Goal: Task Accomplishment & Management: Use online tool/utility

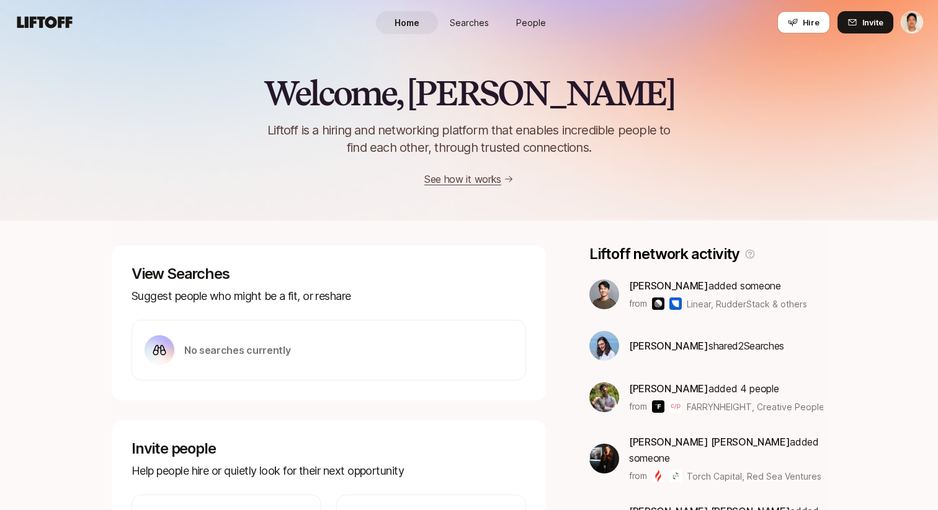
click at [457, 18] on span "Searches" at bounding box center [469, 22] width 39 height 13
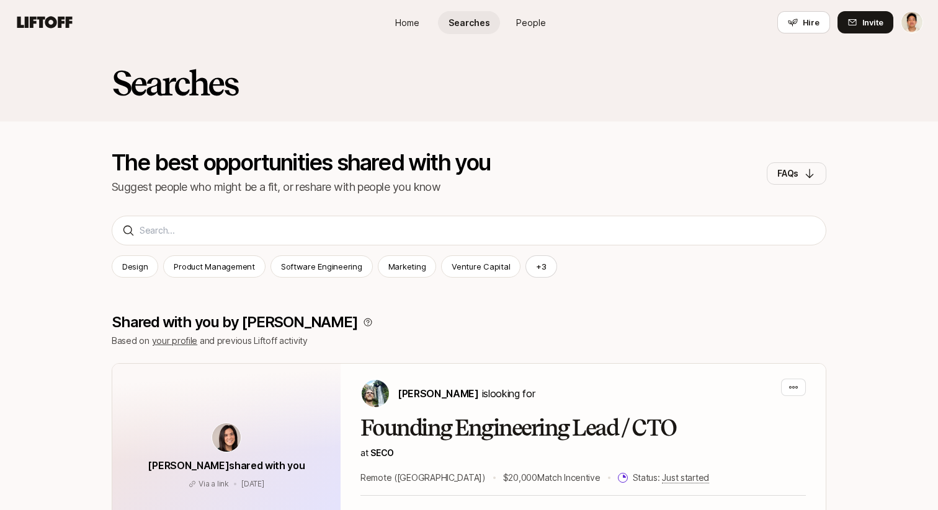
click at [524, 25] on span "People" at bounding box center [531, 22] width 30 height 13
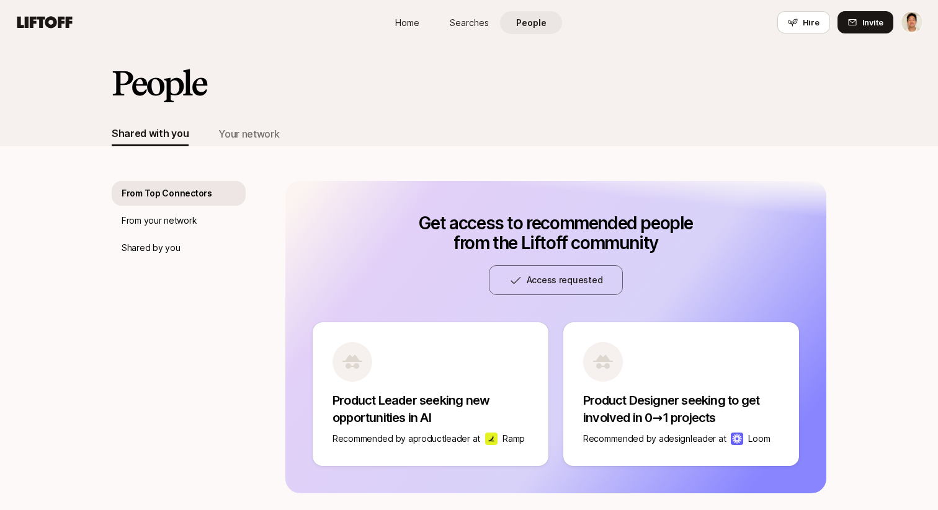
click at [461, 24] on span "Searches" at bounding box center [469, 22] width 39 height 13
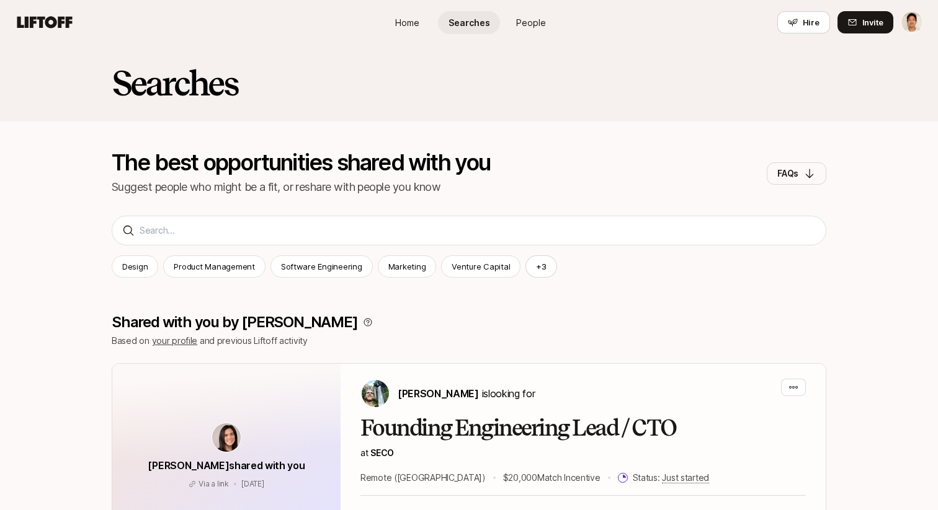
click at [432, 23] on link "Home" at bounding box center [407, 22] width 62 height 23
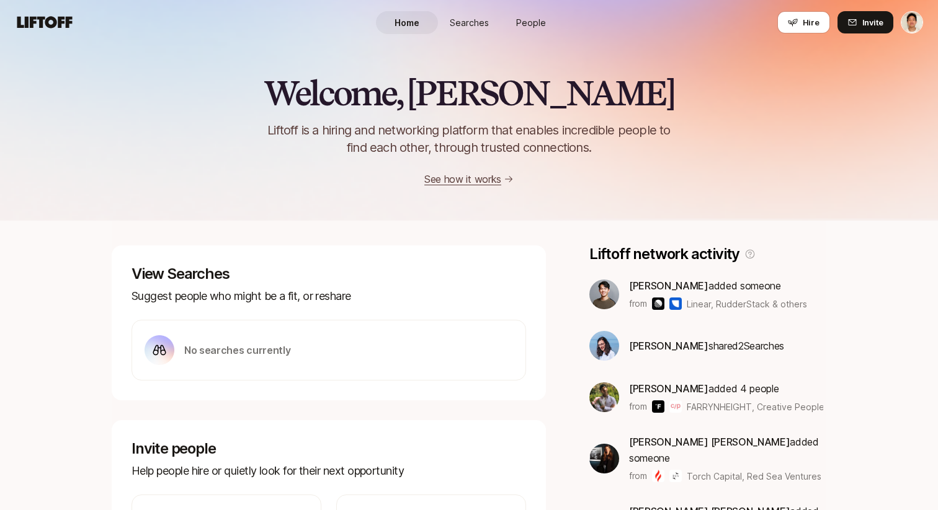
click at [452, 22] on span "Searches" at bounding box center [469, 22] width 39 height 13
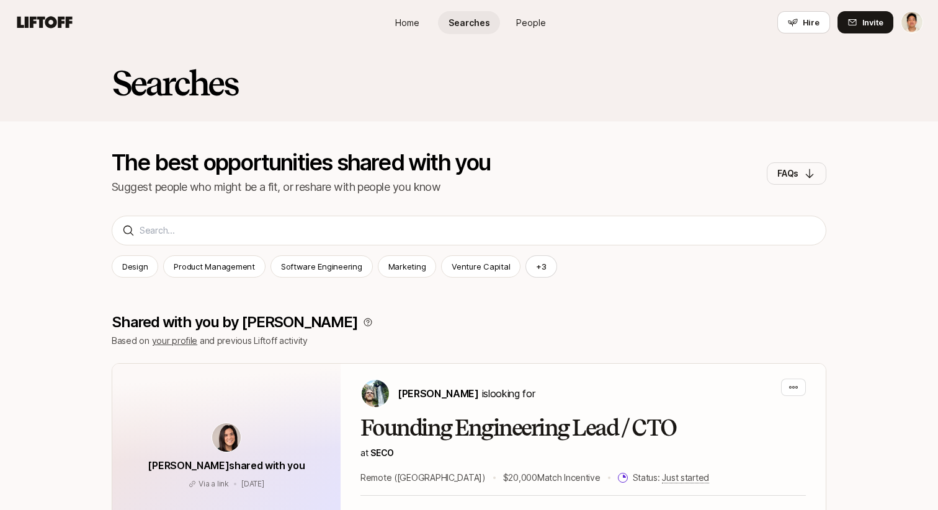
drag, startPoint x: 352, startPoint y: 20, endPoint x: 403, endPoint y: 25, distance: 51.0
click at [355, 21] on div "Home Searches People Hire Hire Invite" at bounding box center [469, 22] width 908 height 22
click at [426, 18] on link "Home" at bounding box center [407, 22] width 62 height 23
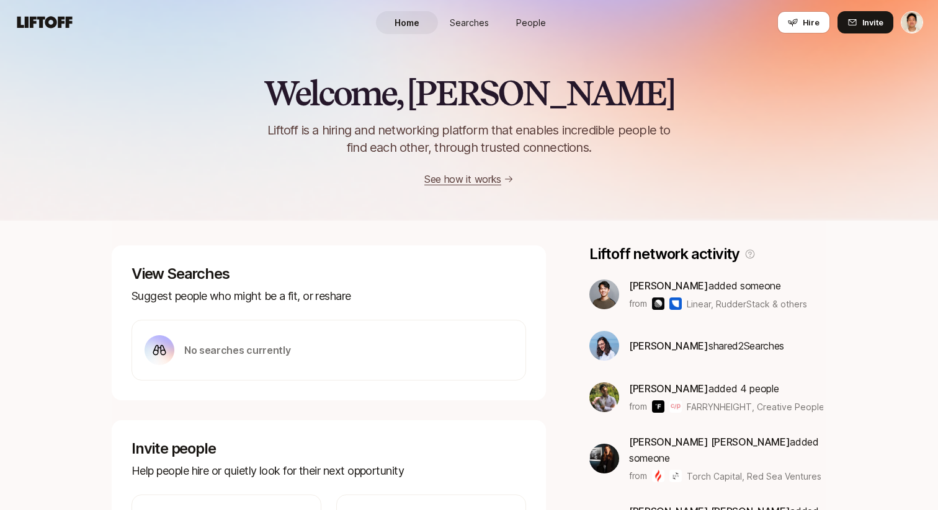
click at [523, 21] on span "People" at bounding box center [531, 22] width 30 height 13
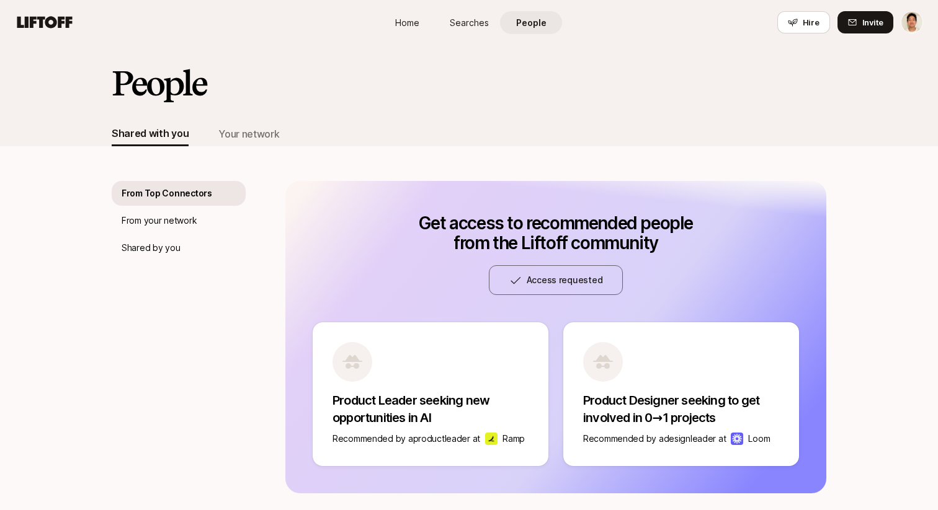
click at [419, 22] on link "Home" at bounding box center [407, 22] width 62 height 23
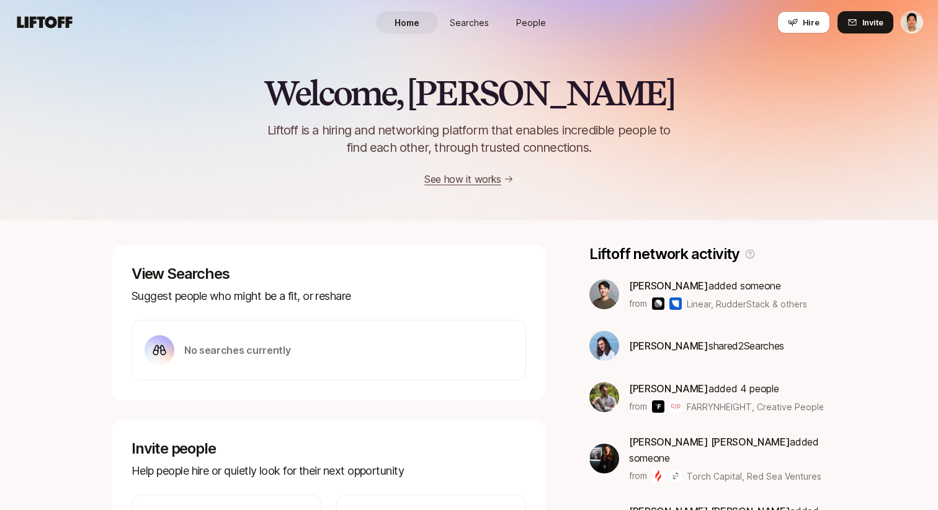
click at [520, 22] on span "People" at bounding box center [531, 22] width 30 height 13
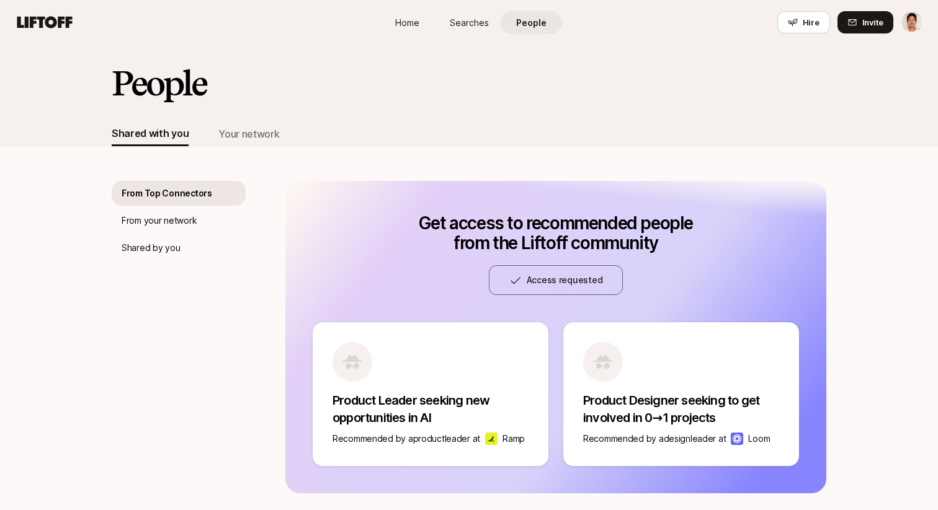
click at [520, 22] on span "People" at bounding box center [531, 22] width 30 height 13
click at [481, 23] on span "Searches" at bounding box center [469, 22] width 39 height 13
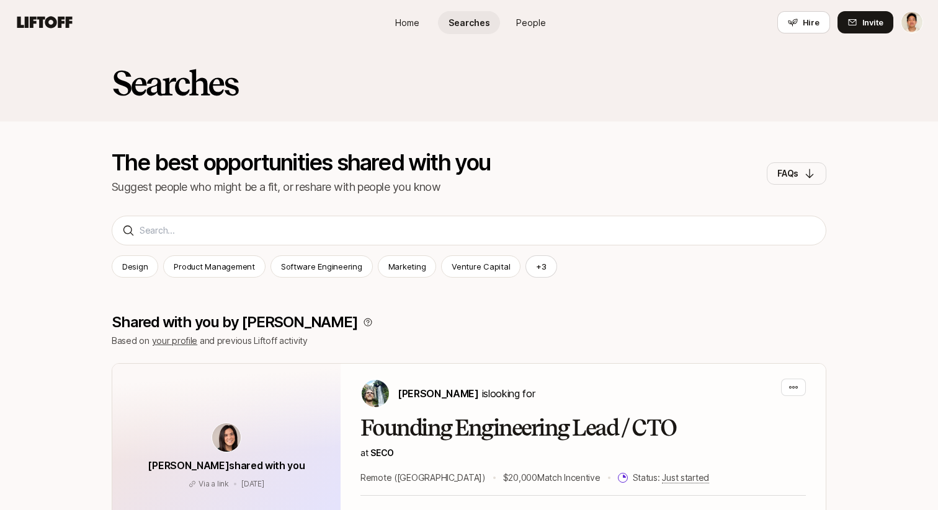
click at [427, 22] on link "Home" at bounding box center [407, 22] width 62 height 23
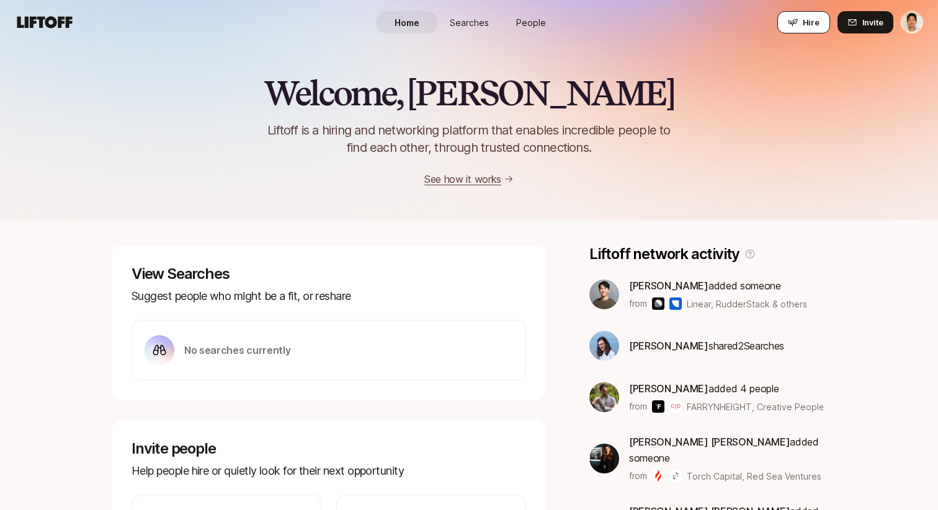
click at [804, 27] on span "Hire" at bounding box center [811, 22] width 17 height 12
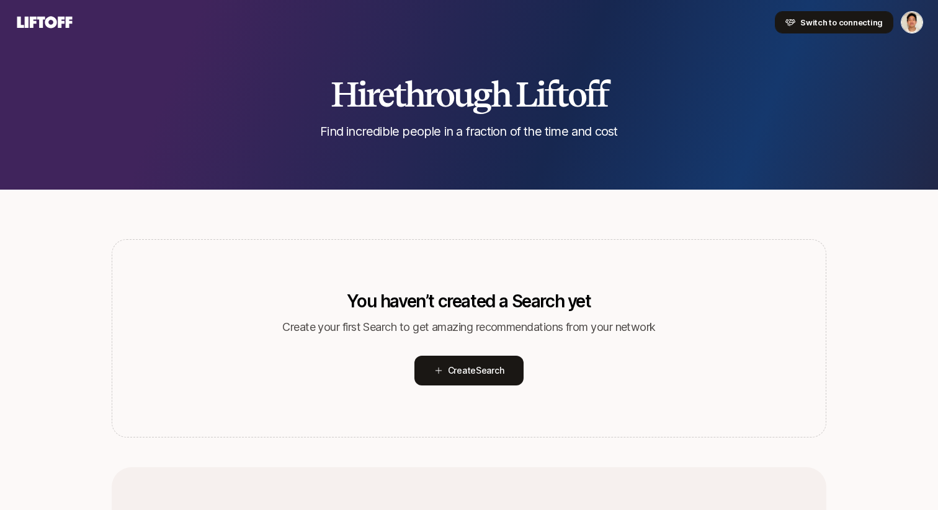
click at [819, 24] on span "Switch to connecting" at bounding box center [841, 22] width 82 height 12
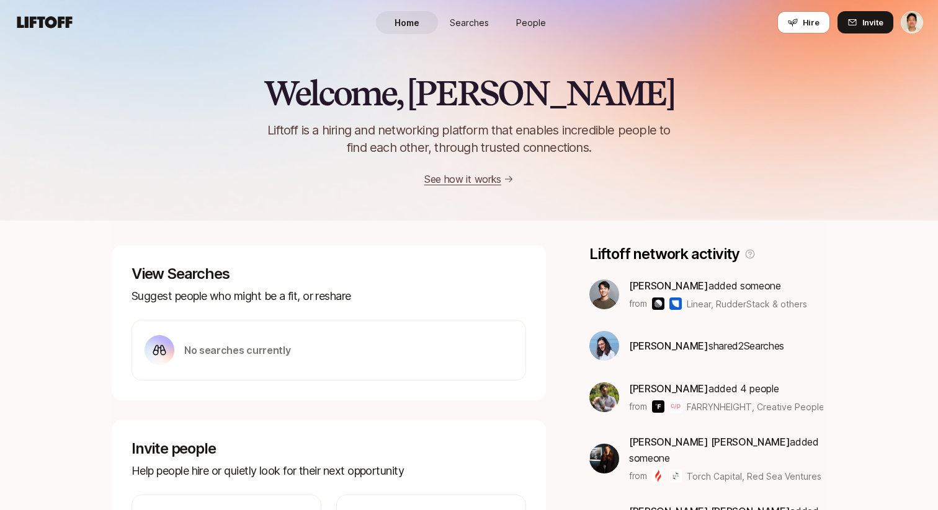
click at [477, 16] on span "Searches" at bounding box center [469, 22] width 39 height 13
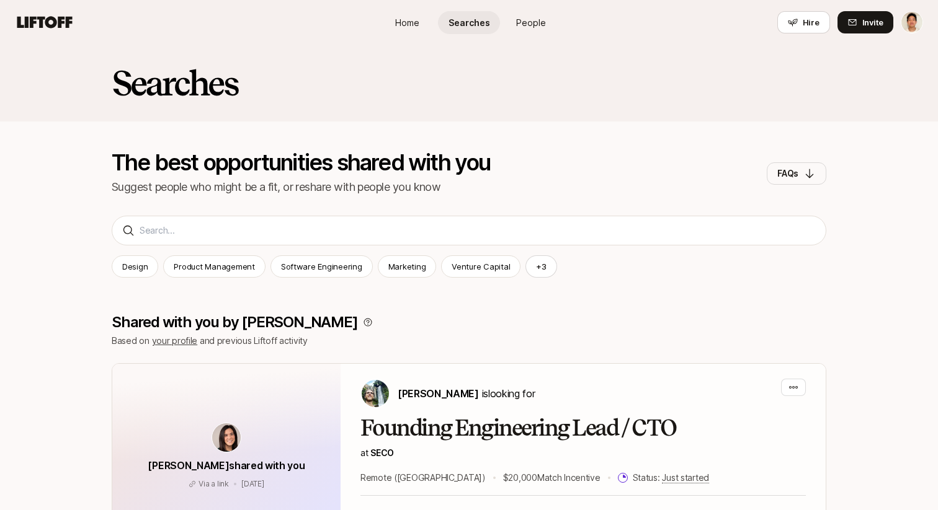
click at [530, 24] on span "People" at bounding box center [531, 22] width 30 height 13
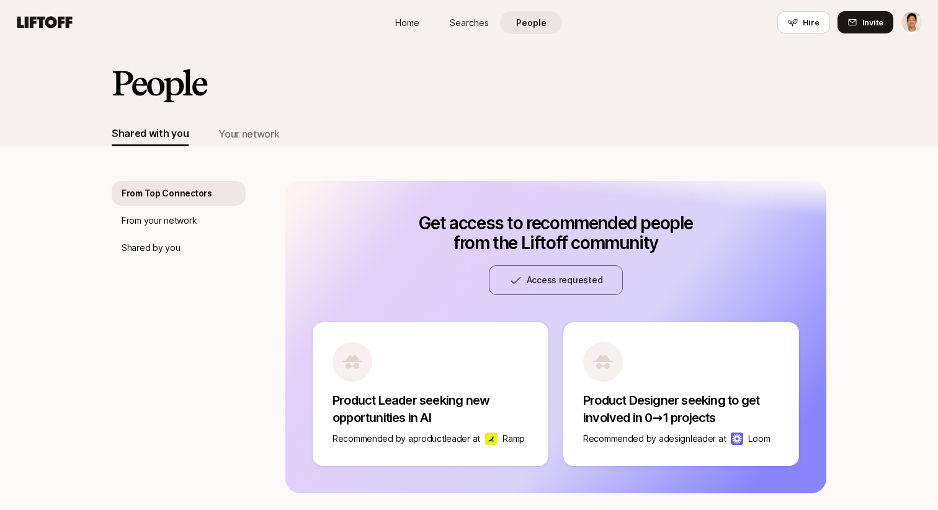
click at [489, 25] on link "Searches" at bounding box center [469, 22] width 62 height 23
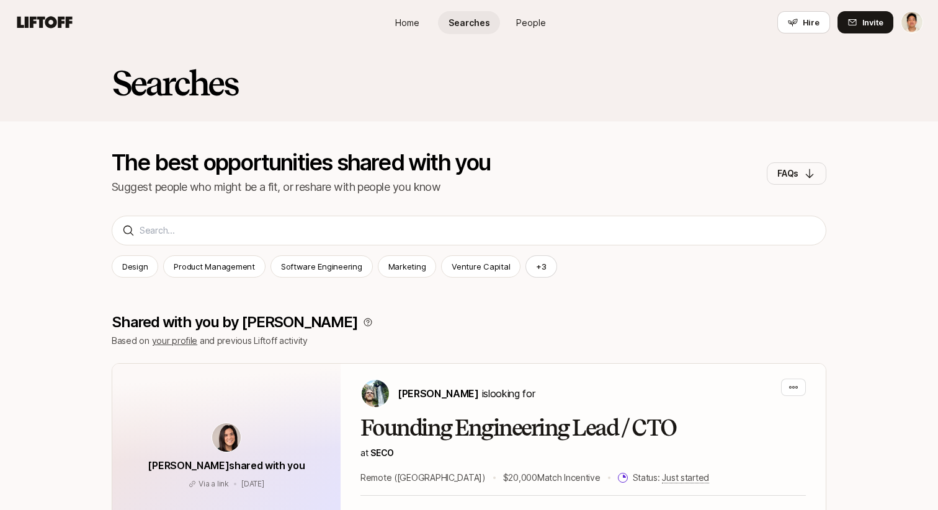
click at [532, 20] on span "People" at bounding box center [531, 22] width 30 height 13
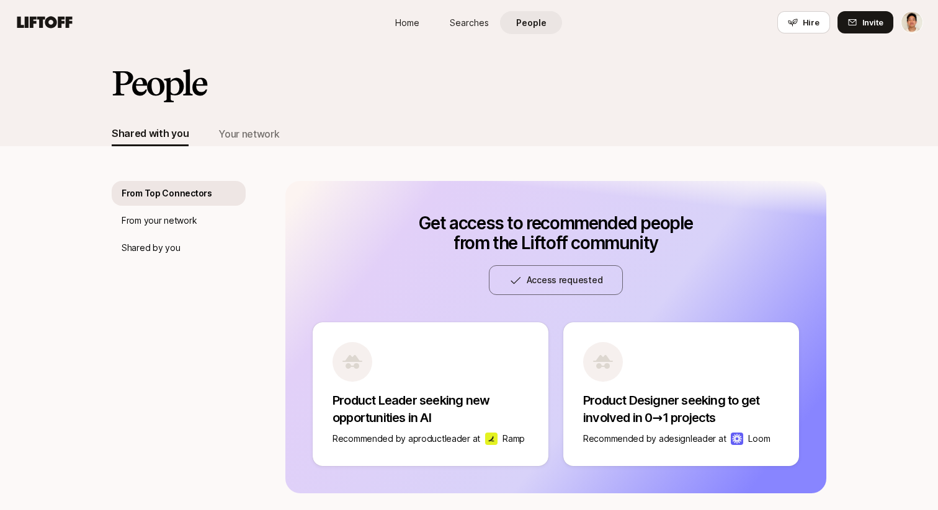
click at [494, 24] on link "Searches" at bounding box center [469, 22] width 62 height 23
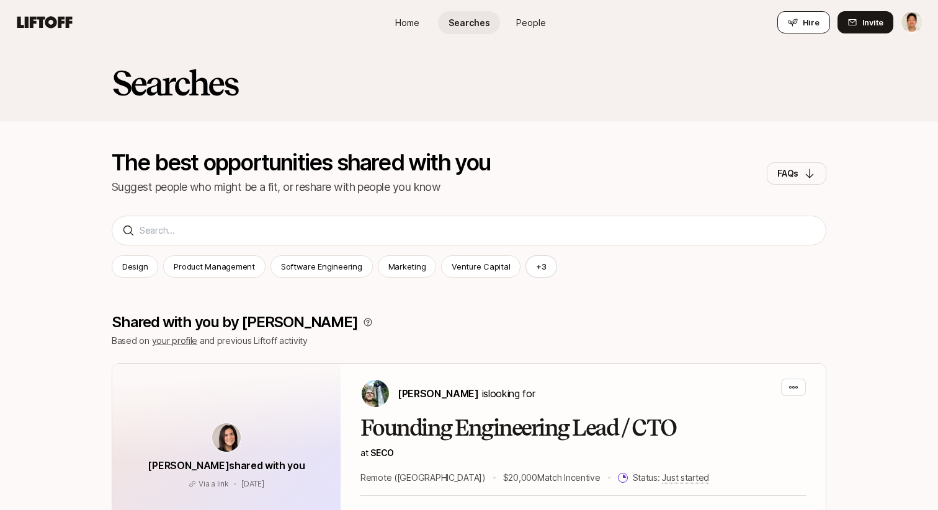
click at [813, 18] on span "Hire" at bounding box center [811, 22] width 17 height 12
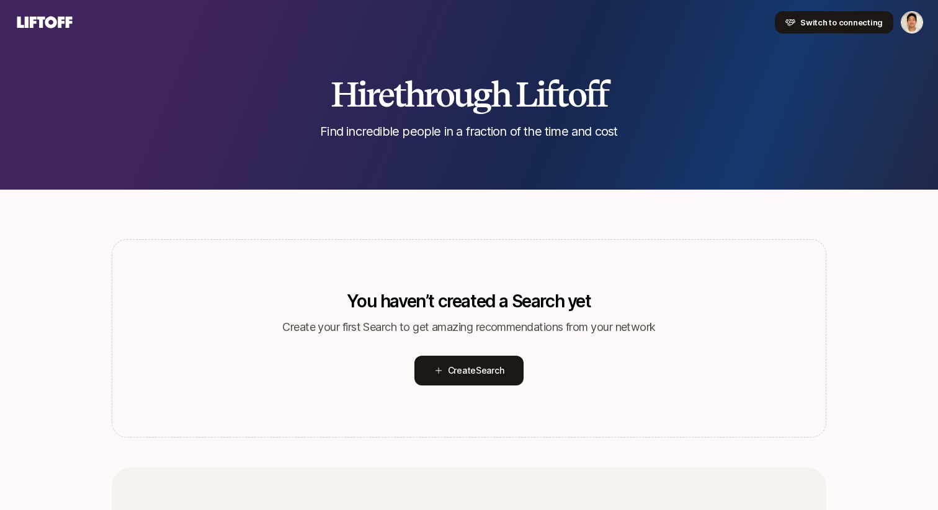
click at [821, 22] on span "Switch to connecting" at bounding box center [841, 22] width 82 height 12
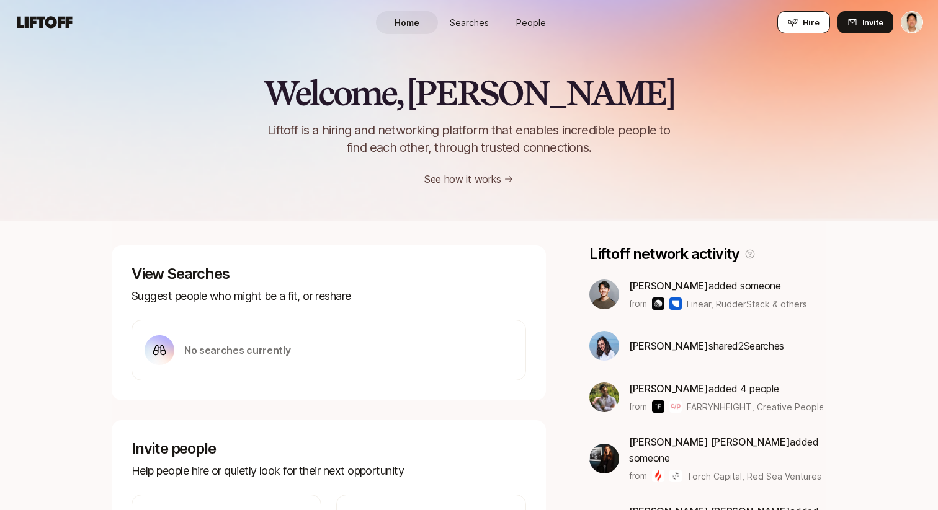
click at [801, 24] on button "Hire" at bounding box center [803, 22] width 53 height 22
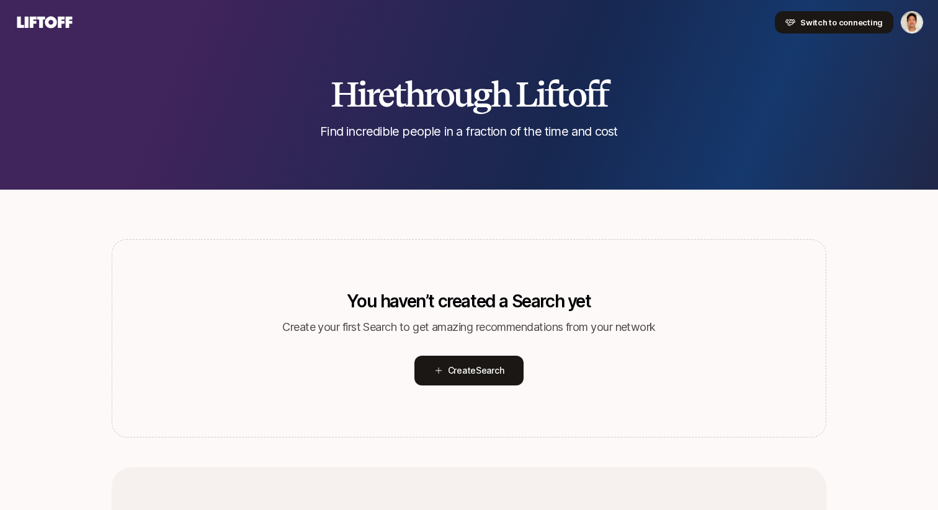
click at [817, 12] on button "Switch to connecting" at bounding box center [834, 22] width 118 height 22
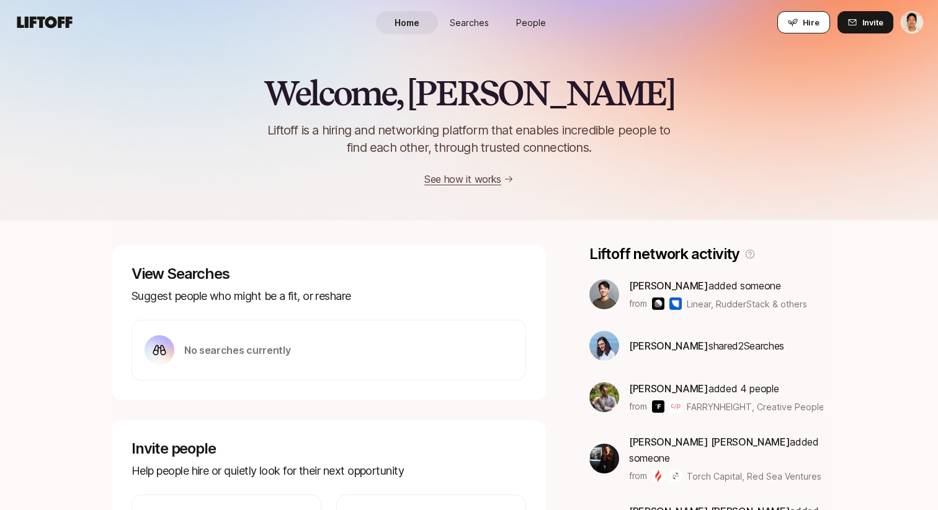
click at [804, 29] on button "Hire" at bounding box center [803, 22] width 53 height 22
click at [805, 20] on span "Hire" at bounding box center [811, 22] width 17 height 12
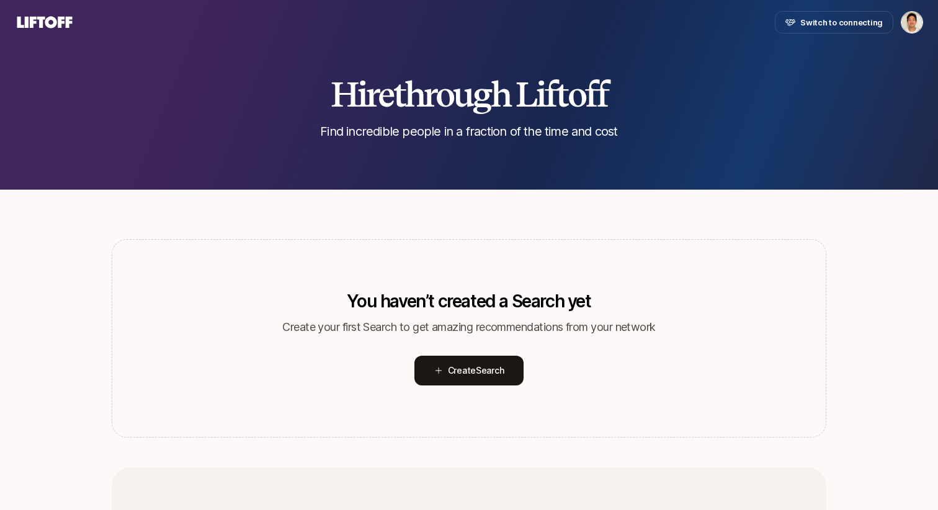
click at [745, 48] on div "Hire through Liftoff Find incredible people in a fraction of the time and cost" at bounding box center [469, 95] width 938 height 190
click at [569, 11] on div "Switch to connecting" at bounding box center [469, 22] width 908 height 22
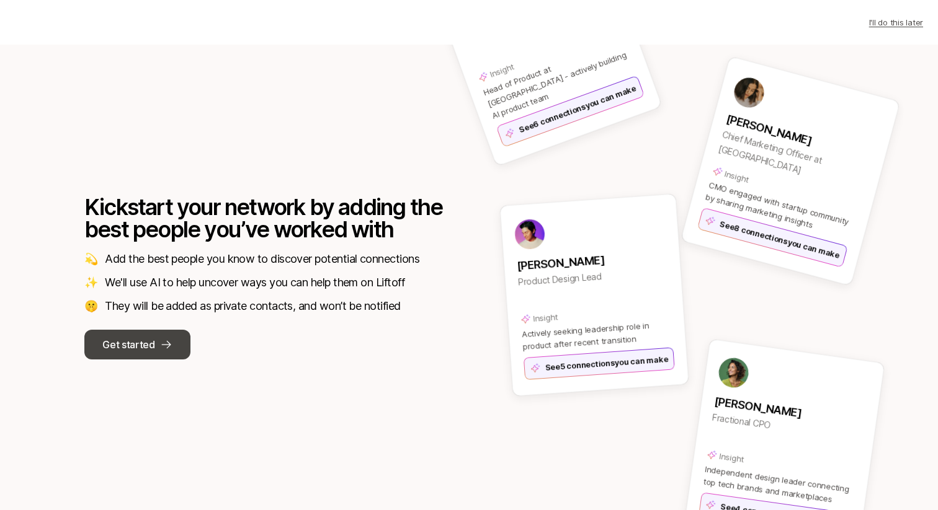
click at [145, 351] on p "Get started" at bounding box center [128, 345] width 52 height 16
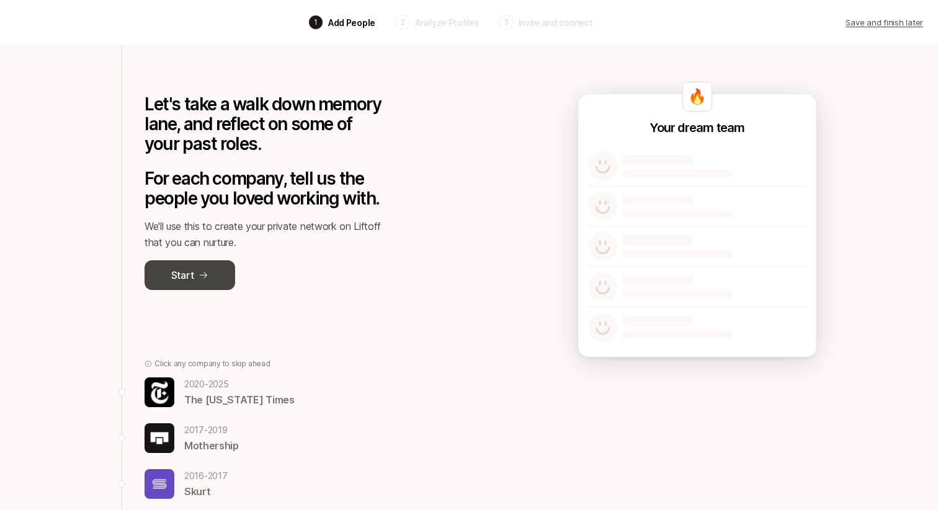
click at [196, 283] on button "Start" at bounding box center [190, 276] width 91 height 30
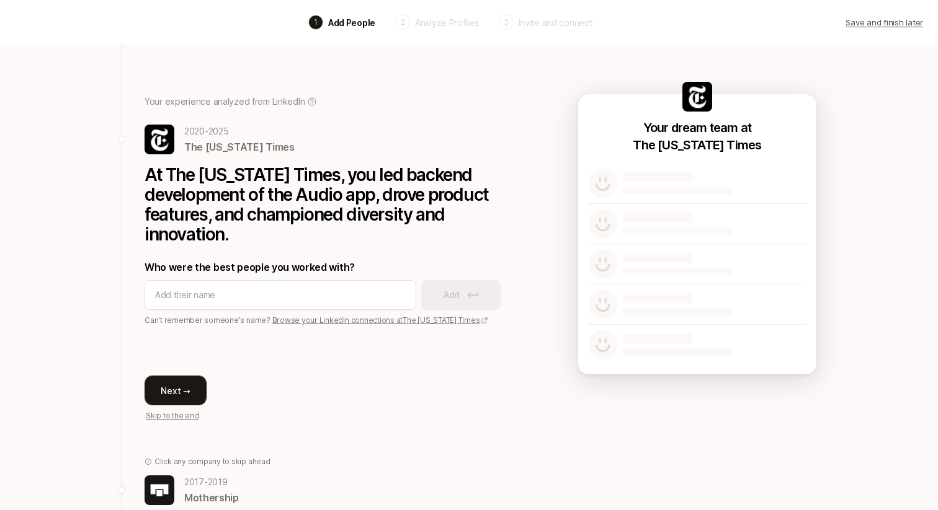
click at [164, 388] on button "Next →" at bounding box center [176, 391] width 62 height 30
